Goal: Information Seeking & Learning: Learn about a topic

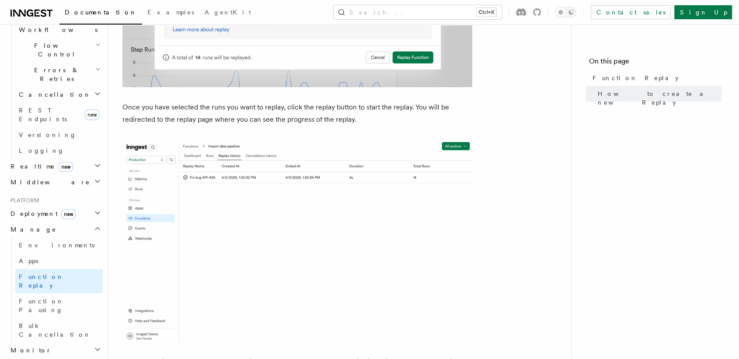
scroll to position [1274, 0]
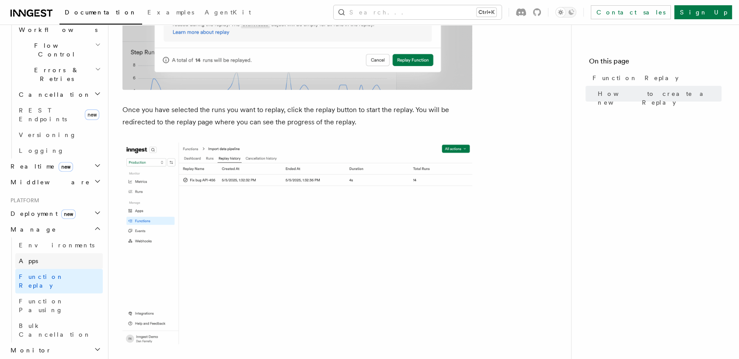
click at [37, 253] on link "Apps" at bounding box center [58, 261] width 87 height 16
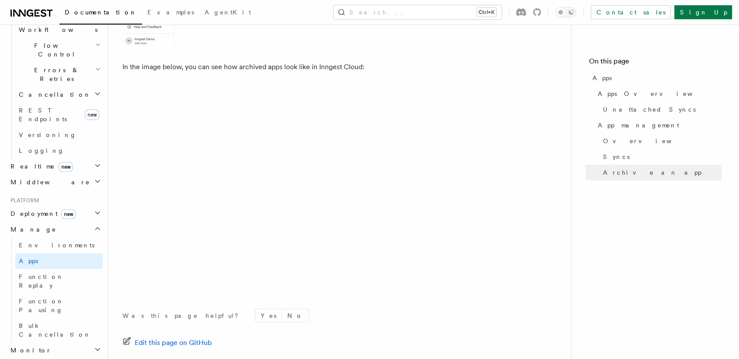
scroll to position [2474, 0]
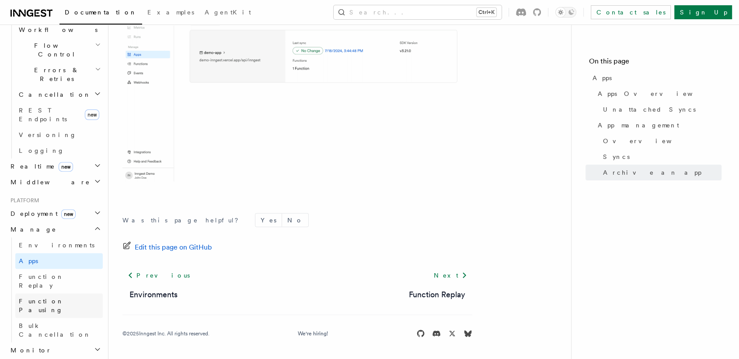
click at [59, 297] on span "Function Pausing" at bounding box center [41, 305] width 45 height 16
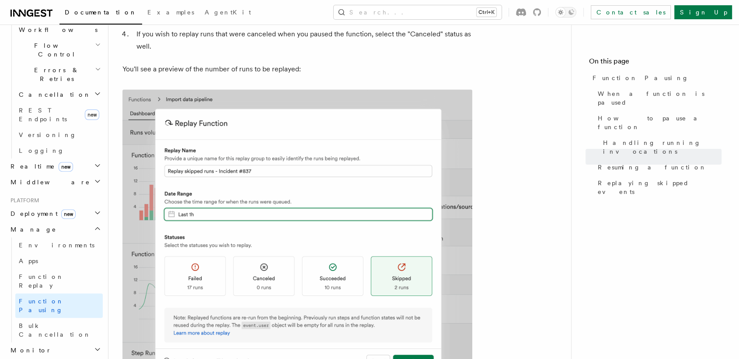
scroll to position [1442, 0]
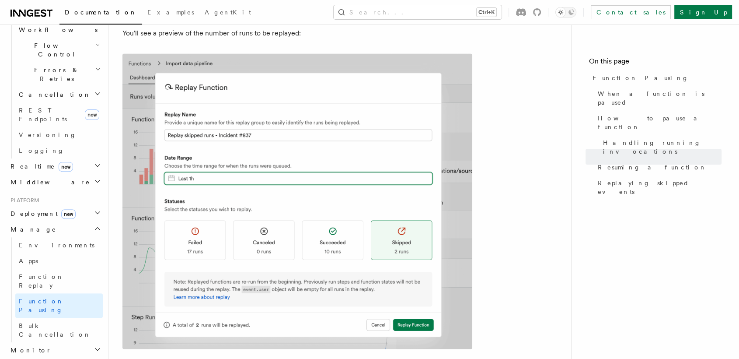
click at [85, 206] on h2 "Deployment new" at bounding box center [55, 214] width 96 height 16
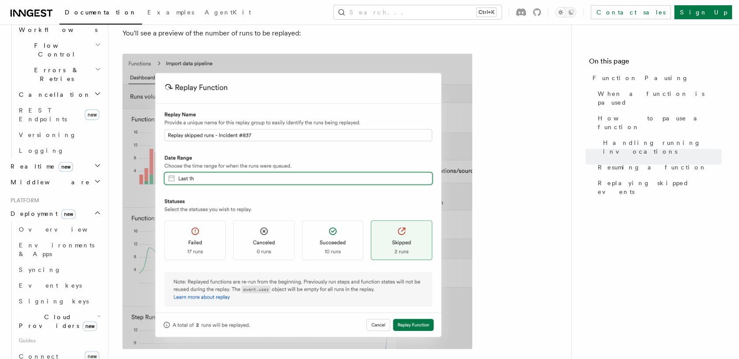
click at [85, 206] on h2 "Deployment new" at bounding box center [55, 214] width 96 height 16
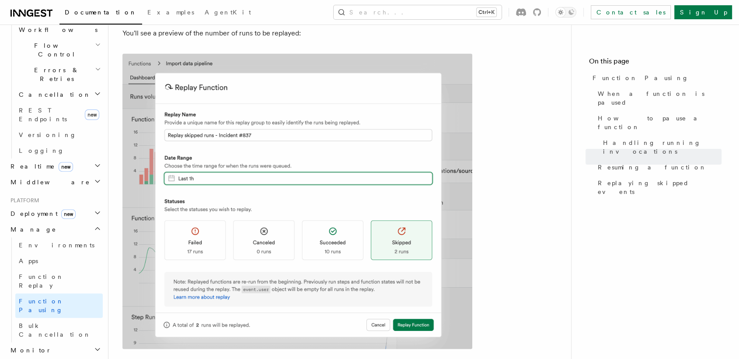
click at [94, 178] on icon "button" at bounding box center [97, 181] width 7 height 7
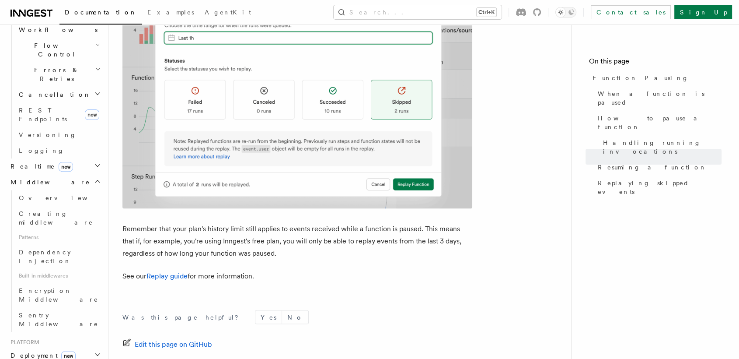
scroll to position [1580, 0]
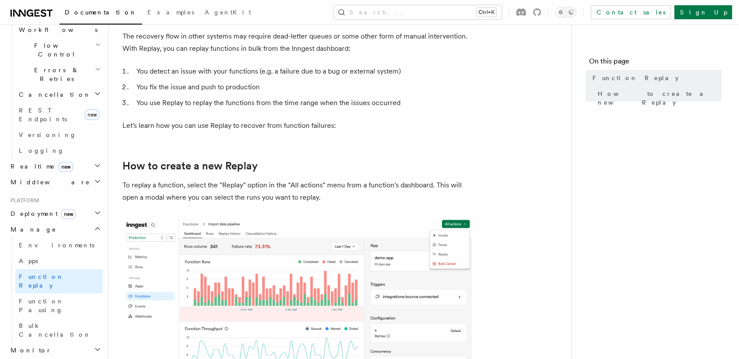
scroll to position [207, 0]
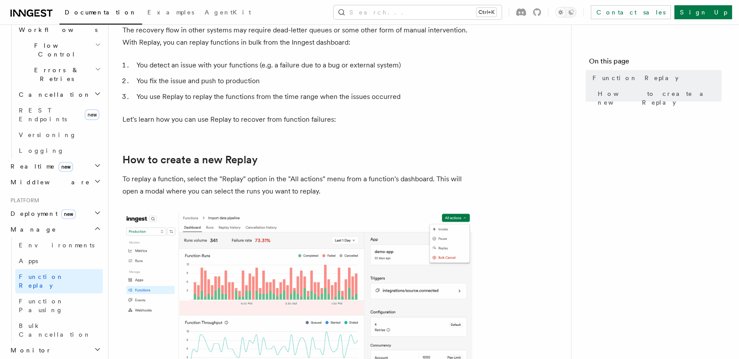
click at [64, 174] on h2 "Middleware" at bounding box center [55, 182] width 96 height 16
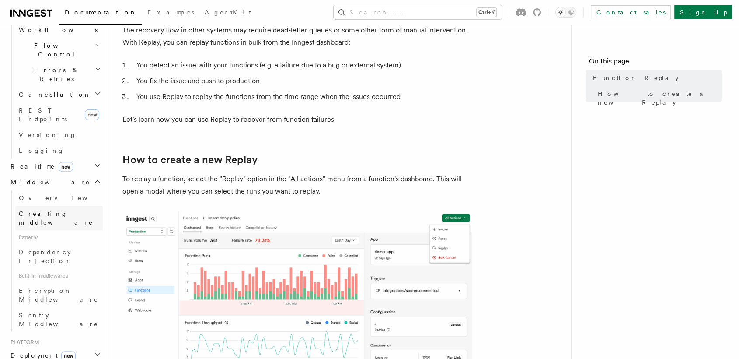
click at [59, 210] on span "Creating middleware" at bounding box center [56, 218] width 74 height 16
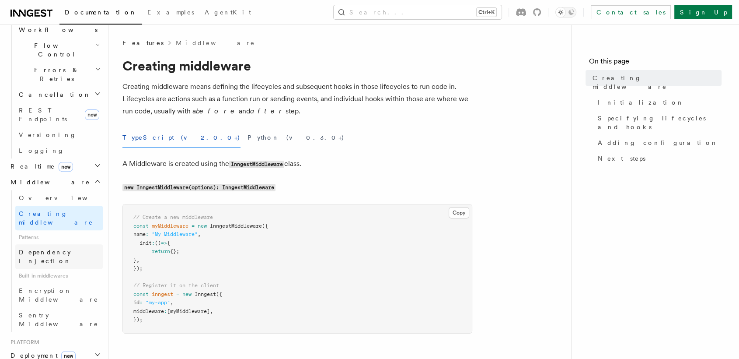
click at [59, 248] on span "Dependency Injection" at bounding box center [45, 256] width 52 height 16
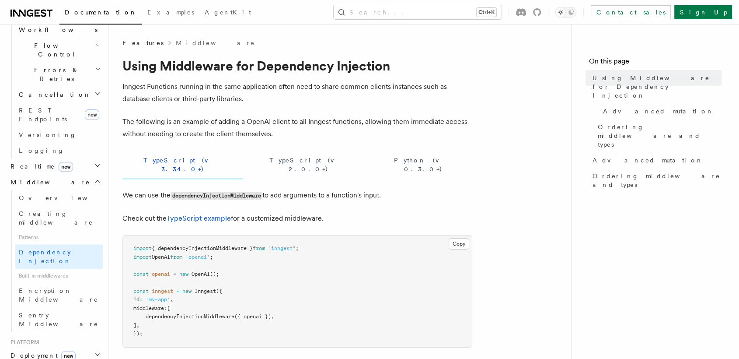
click at [94, 162] on icon "button" at bounding box center [97, 165] width 7 height 7
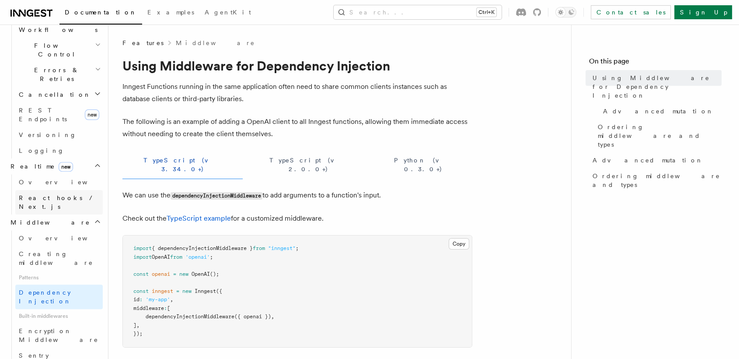
click at [63, 194] on span "React hooks / Next.js" at bounding box center [57, 202] width 77 height 16
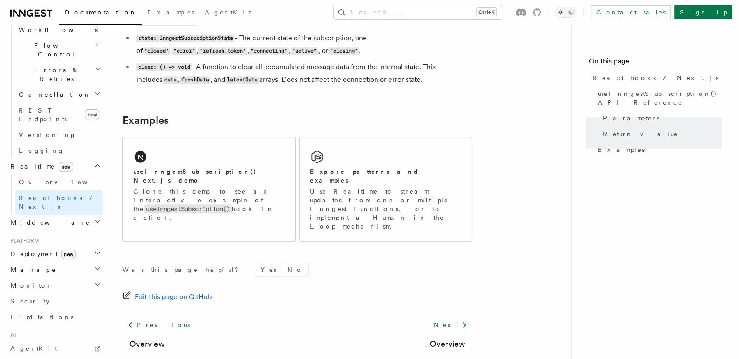
scroll to position [849, 0]
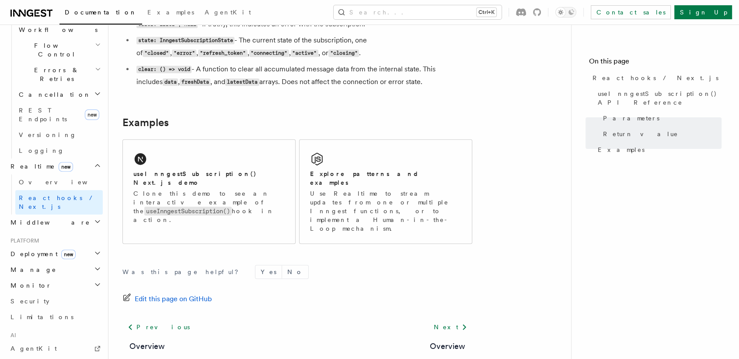
click at [43, 10] on icon at bounding box center [44, 12] width 6 height 7
